Goal: Find specific page/section: Find specific page/section

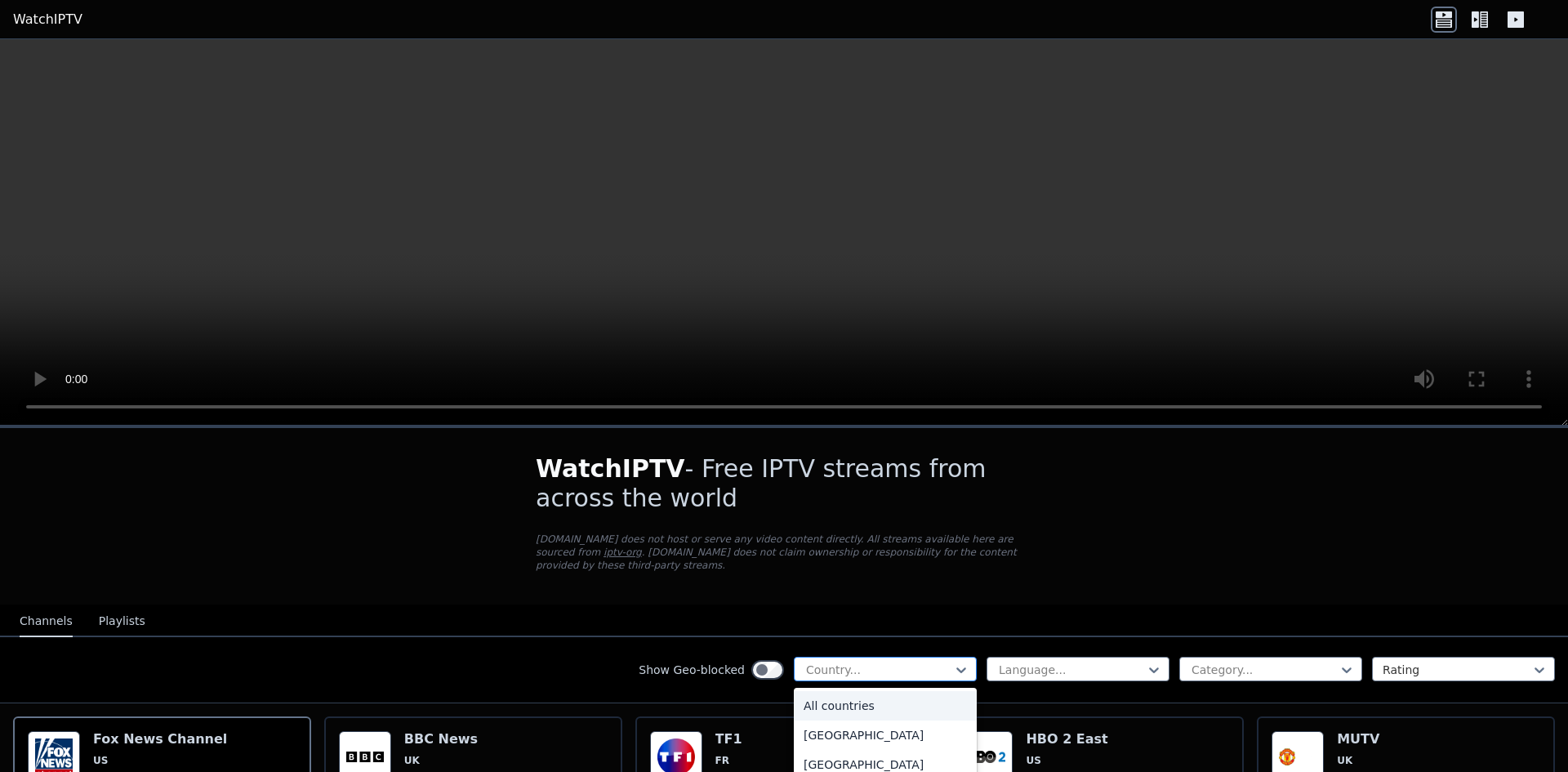
click at [936, 662] on div at bounding box center [879, 669] width 149 height 17
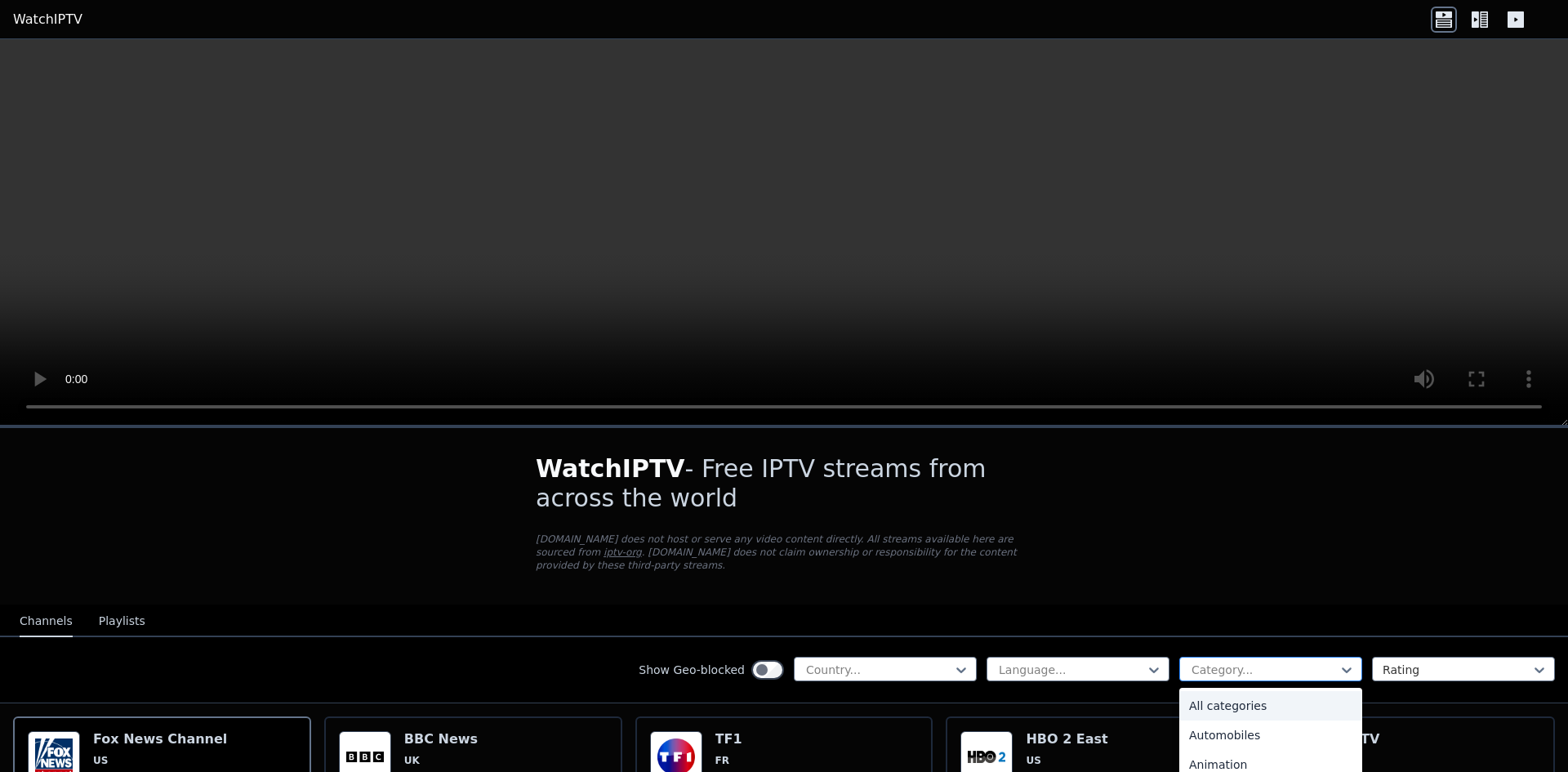
click at [1245, 656] on div "Category..." at bounding box center [1270, 669] width 183 height 25
type input "*"
type input "***"
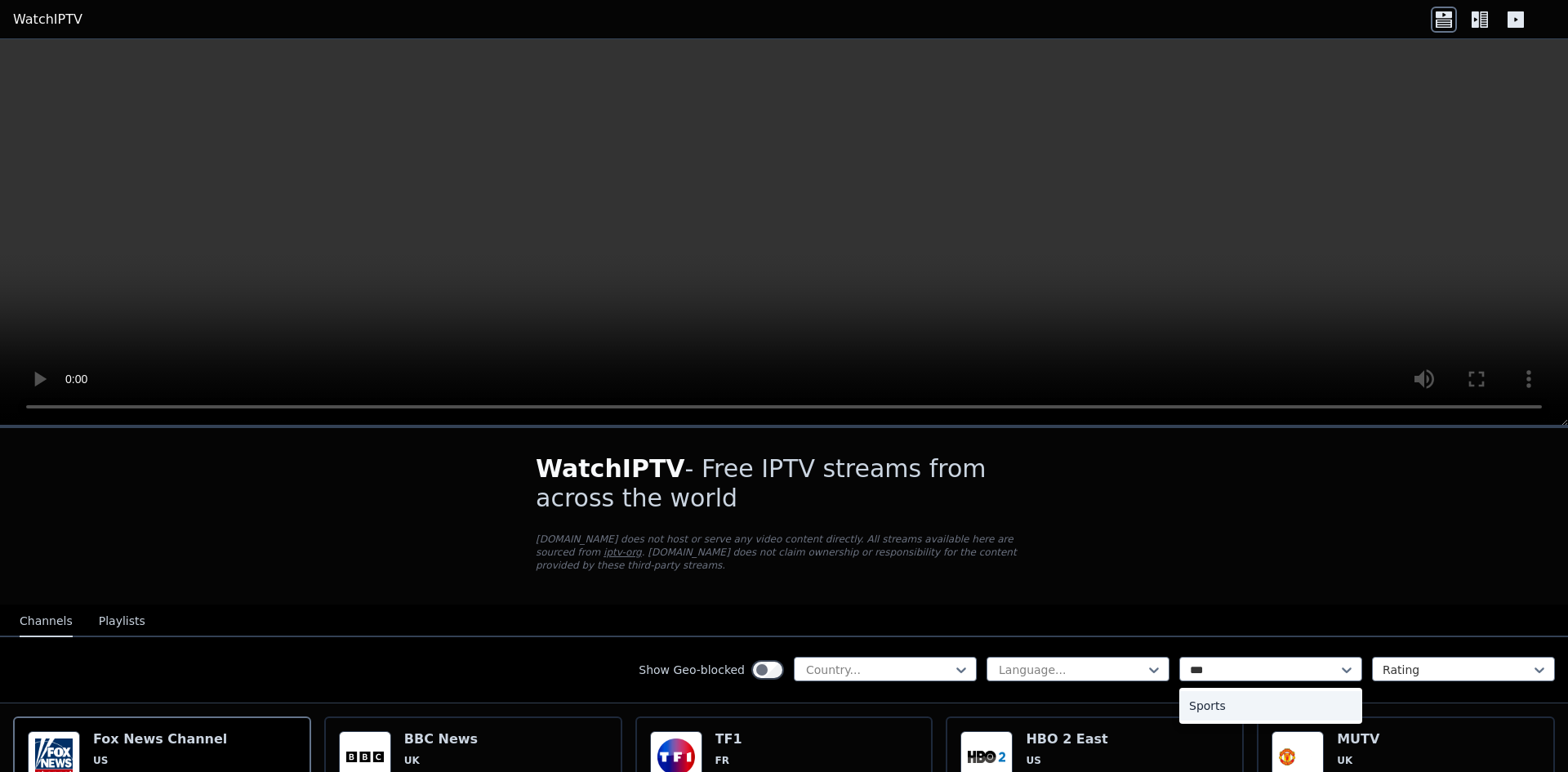
click at [1258, 692] on div "Sports" at bounding box center [1270, 706] width 183 height 30
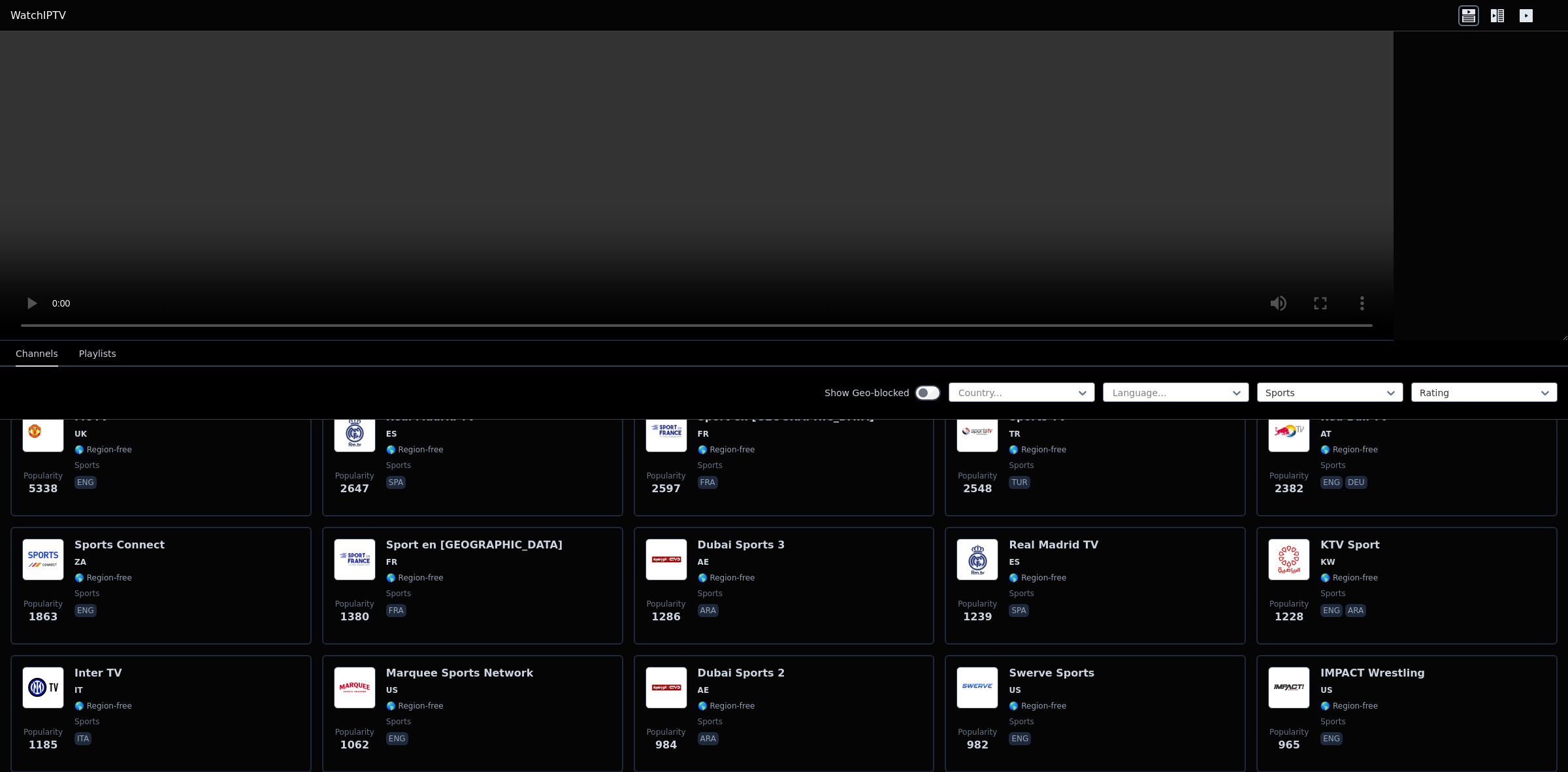
scroll to position [174, 0]
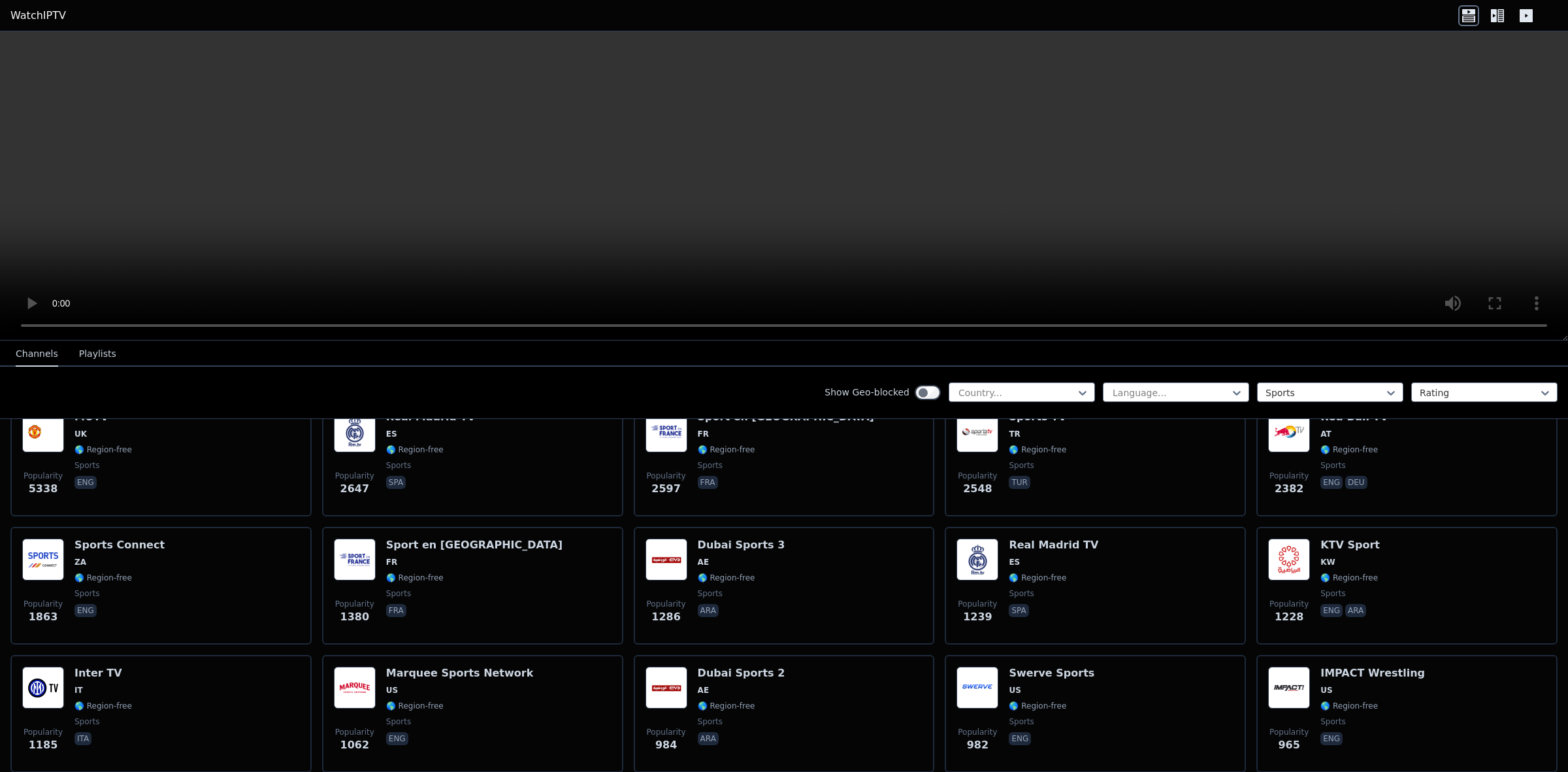
drag, startPoint x: 1227, startPoint y: 1, endPoint x: 604, endPoint y: 394, distance: 736.6
click at [604, 394] on div "Show Geo-blocked Country... Language... option Sports, selected. Sports Rating" at bounding box center [784, 393] width 1568 height 53
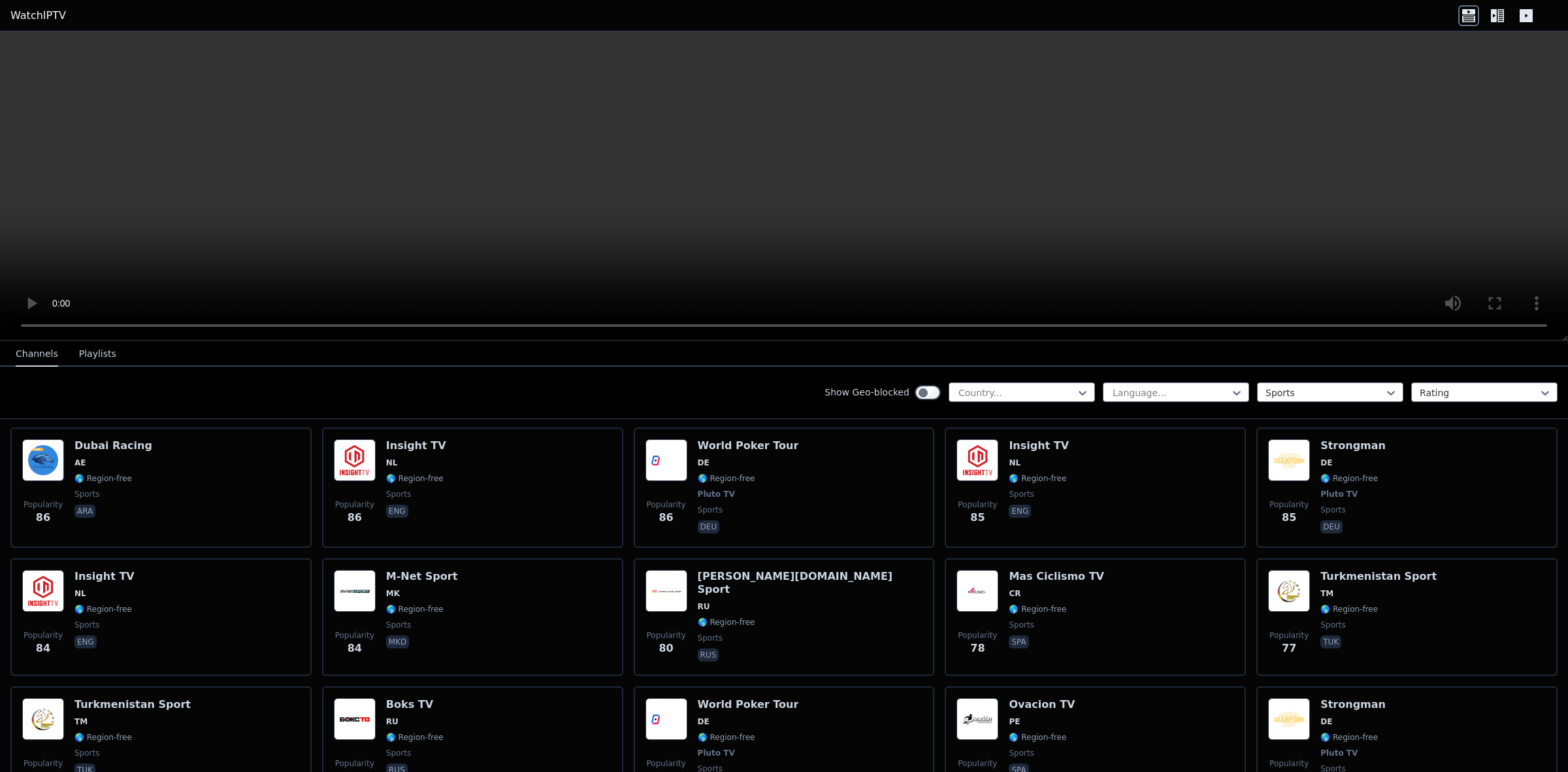
scroll to position [2568, 0]
